Goal: Transaction & Acquisition: Obtain resource

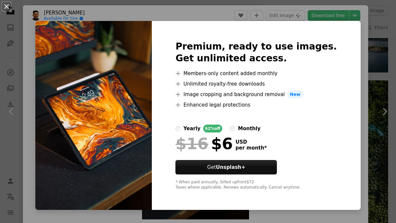
scroll to position [15, 0]
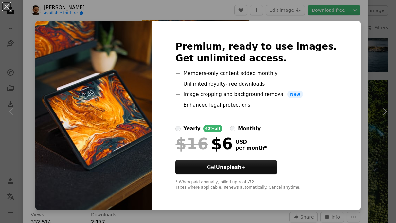
click at [358, 44] on div "An X shape Premium, ready to use images. Get unlimited access. A plus sign Memb…" at bounding box center [198, 111] width 396 height 223
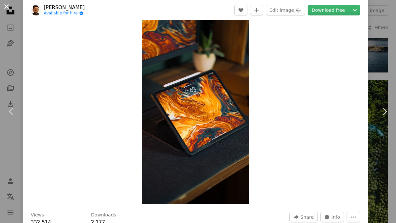
click at [8, 4] on button "An X shape" at bounding box center [7, 7] width 8 height 8
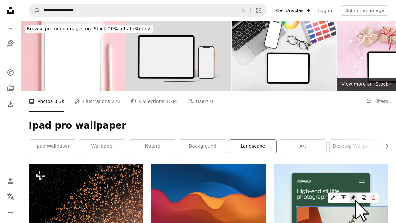
click at [252, 145] on link "landscape" at bounding box center [253, 146] width 47 height 13
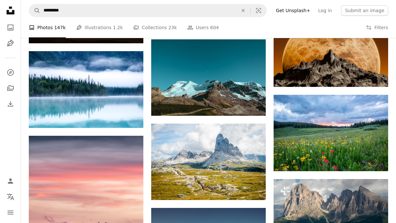
scroll to position [877, 0]
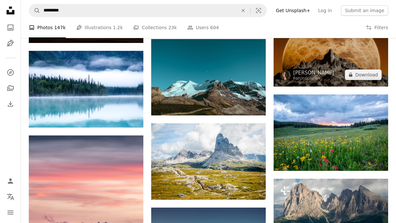
click at [337, 51] on img at bounding box center [331, 48] width 115 height 77
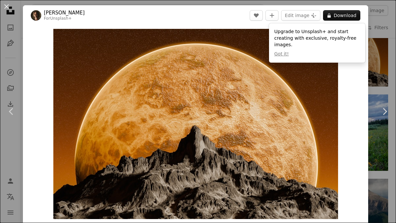
click at [338, 95] on img "Zoom in on this image" at bounding box center [195, 124] width 285 height 190
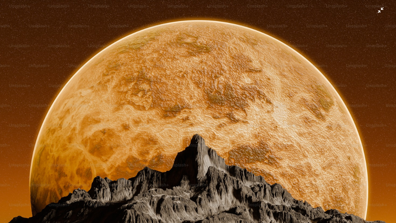
click at [383, 12] on img "Zoom out on this image" at bounding box center [198, 132] width 397 height 265
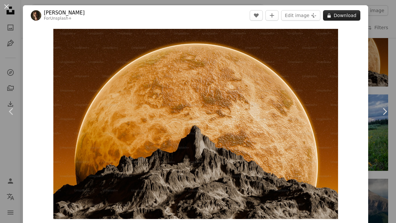
click at [349, 18] on button "A lock Download" at bounding box center [341, 15] width 37 height 10
